Goal: Navigation & Orientation: Find specific page/section

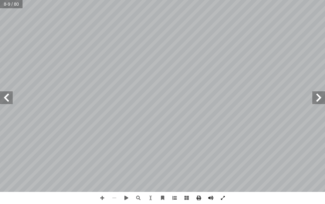
click at [3, 98] on span at bounding box center [6, 97] width 13 height 13
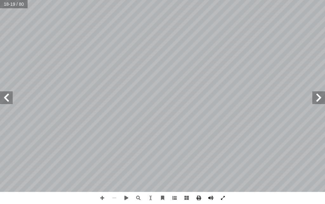
click at [3, 98] on span at bounding box center [6, 97] width 13 height 13
click at [8, 100] on span at bounding box center [6, 97] width 13 height 13
click at [321, 97] on span at bounding box center [318, 97] width 13 height 13
